Goal: Task Accomplishment & Management: Manage account settings

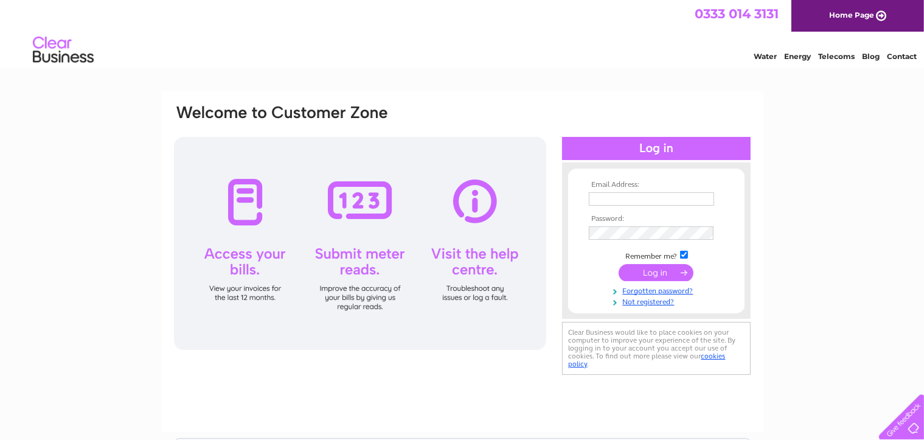
click at [683, 256] on input "checkbox" at bounding box center [684, 255] width 8 height 8
checkbox input "false"
click at [674, 199] on input "text" at bounding box center [651, 198] width 125 height 13
type input "lynnstanleyfcutterltd@hotmail.co.uk"
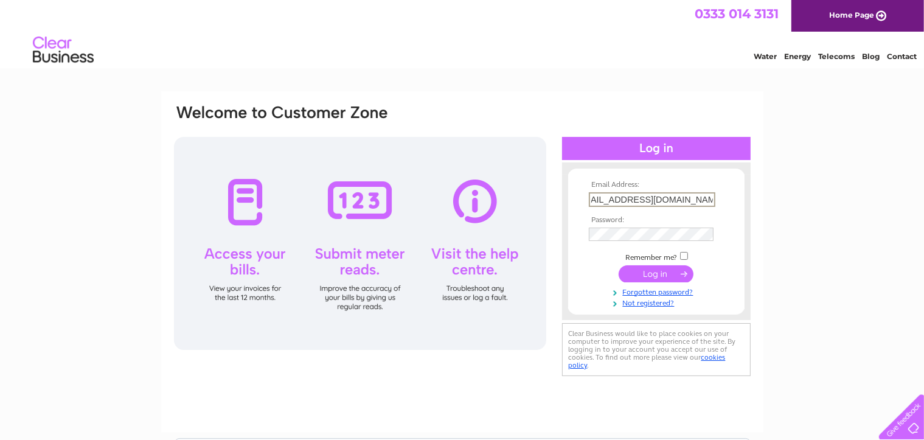
scroll to position [0, 0]
click at [650, 274] on input "submit" at bounding box center [656, 273] width 75 height 17
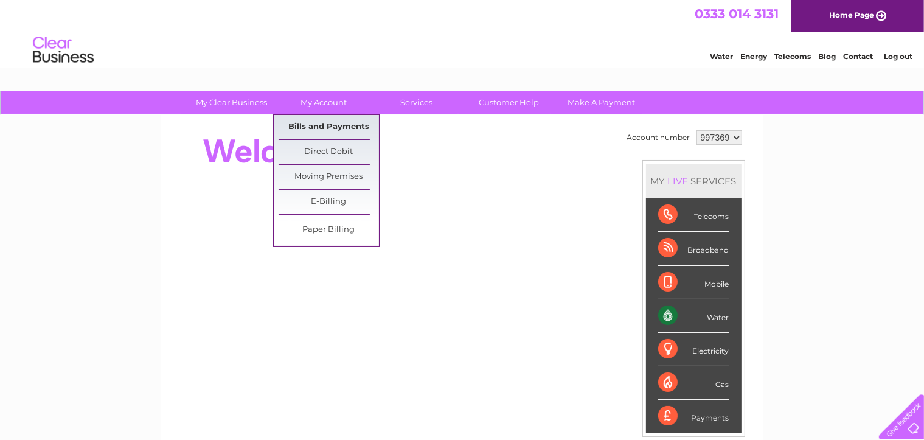
click at [326, 126] on link "Bills and Payments" at bounding box center [329, 127] width 100 height 24
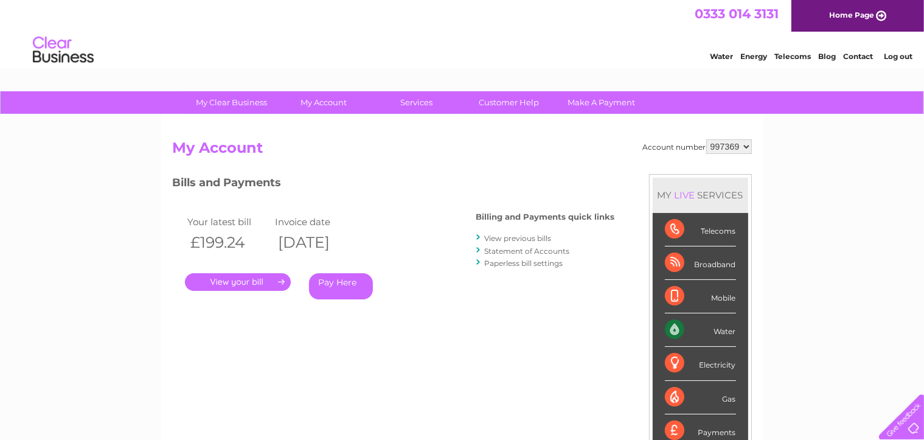
click at [240, 284] on link "." at bounding box center [238, 282] width 106 height 18
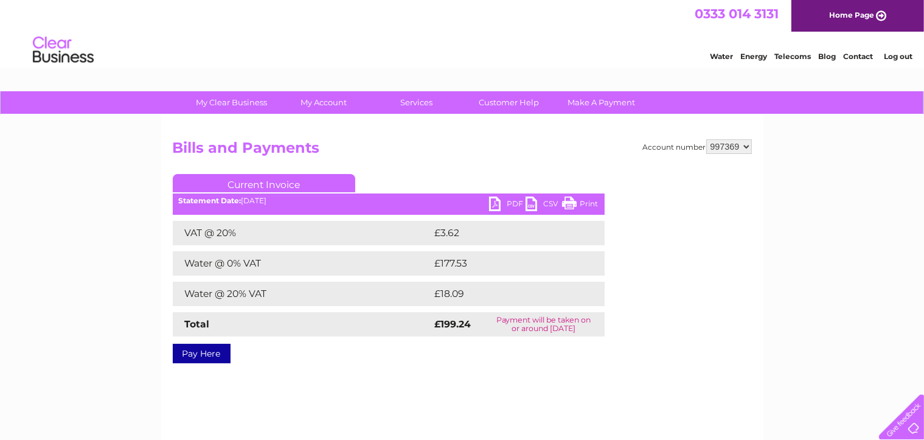
click at [511, 203] on link "PDF" at bounding box center [507, 206] width 37 height 18
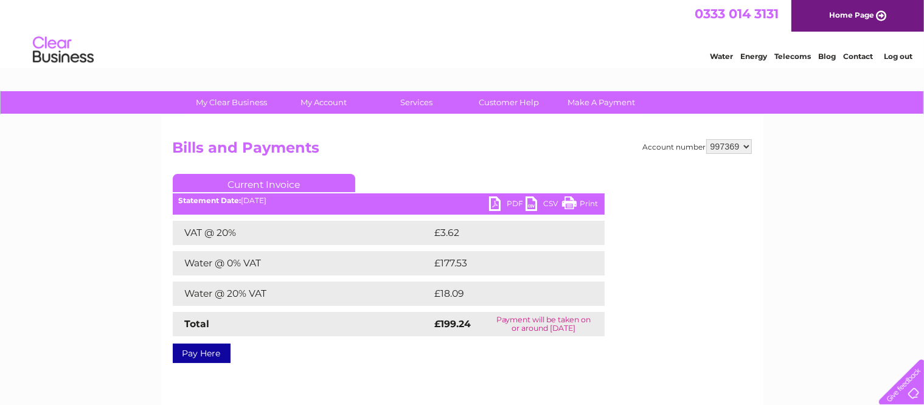
click at [897, 56] on link "Log out" at bounding box center [898, 56] width 29 height 9
